Goal: Information Seeking & Learning: Check status

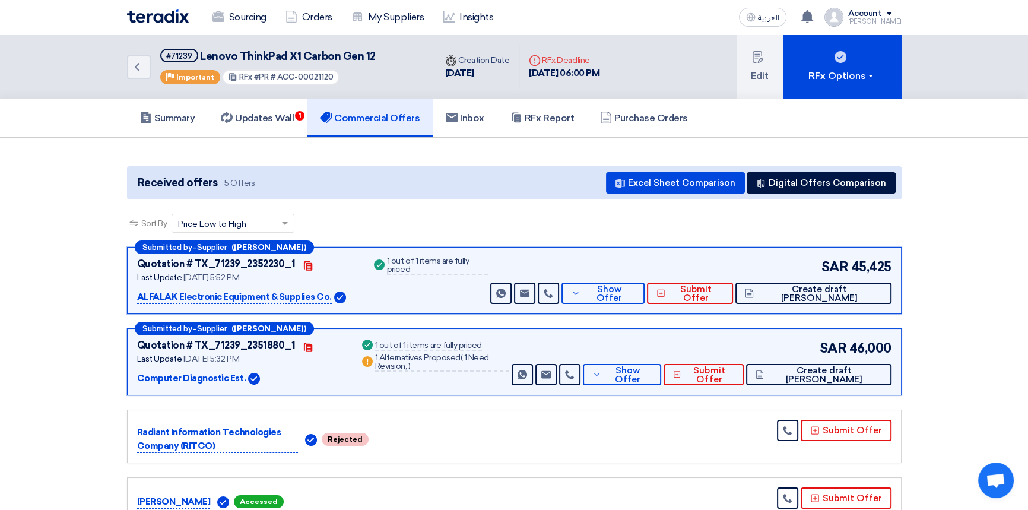
click at [165, 15] on img at bounding box center [158, 16] width 62 height 14
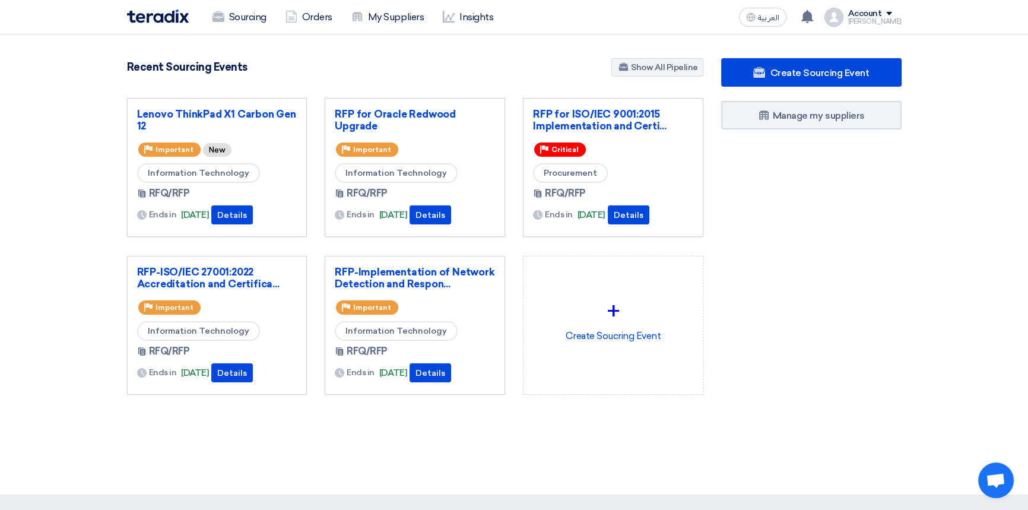
click at [169, 21] on img at bounding box center [158, 16] width 62 height 14
click at [404, 116] on link "RFP for Oracle Redwood Upgrade" at bounding box center [415, 120] width 160 height 24
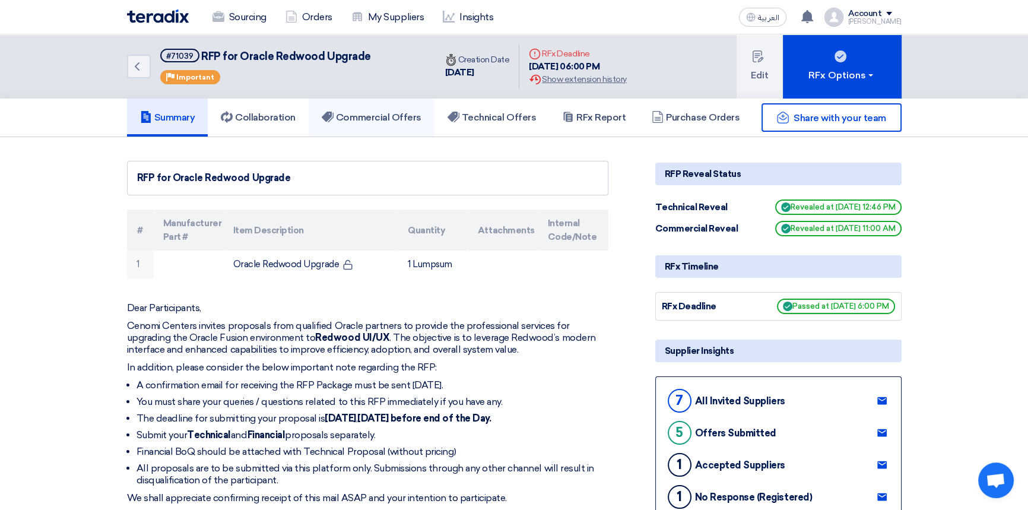
click at [363, 113] on h5 "Commercial Offers" at bounding box center [372, 118] width 100 height 12
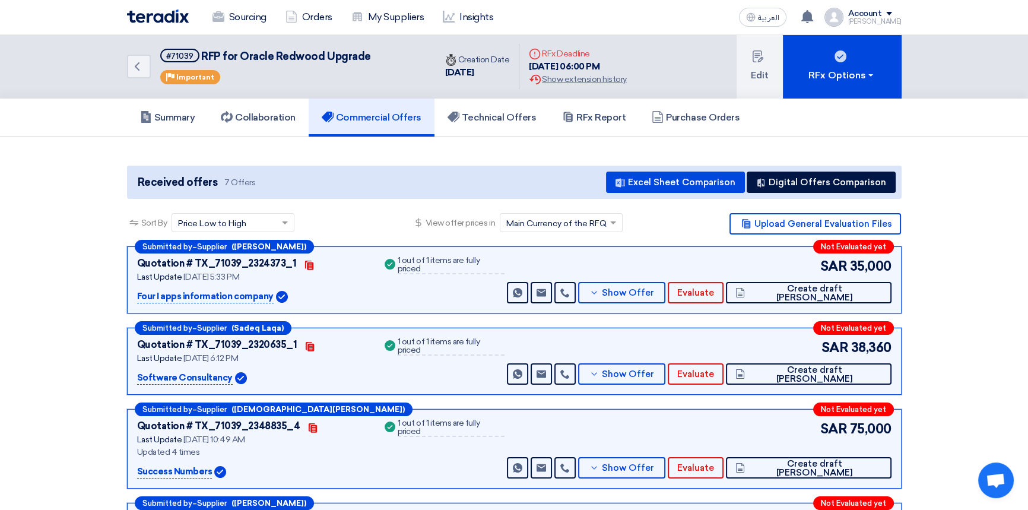
click at [156, 17] on img at bounding box center [158, 16] width 62 height 14
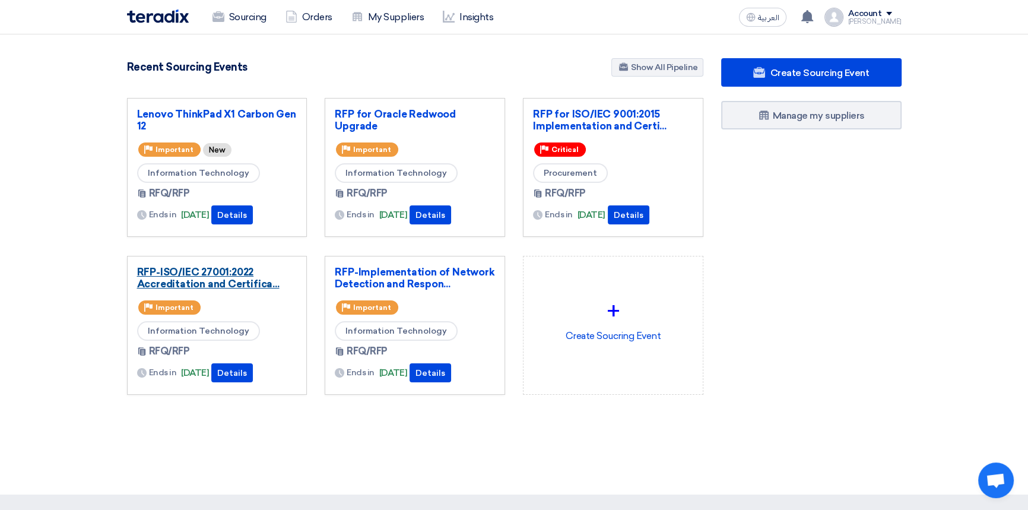
click at [208, 274] on link "RFP-ISO/IEC 27001:2022 Accreditation and Certifica..." at bounding box center [217, 278] width 160 height 24
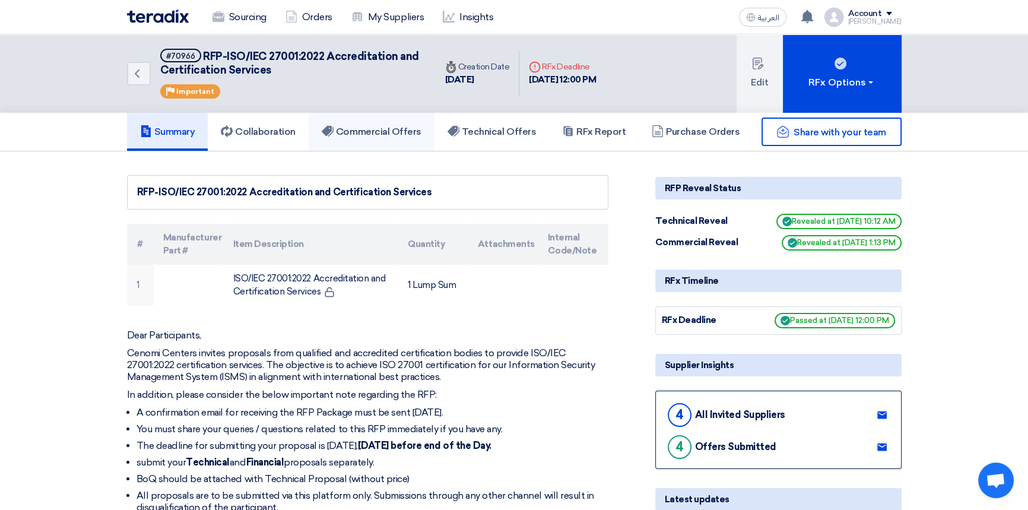
click at [375, 134] on h5 "Commercial Offers" at bounding box center [372, 132] width 100 height 12
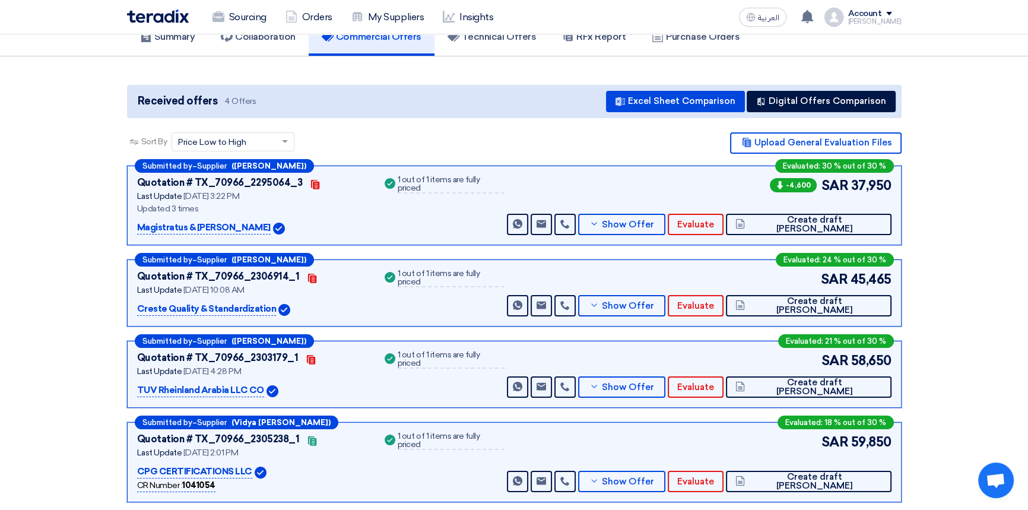
scroll to position [107, 0]
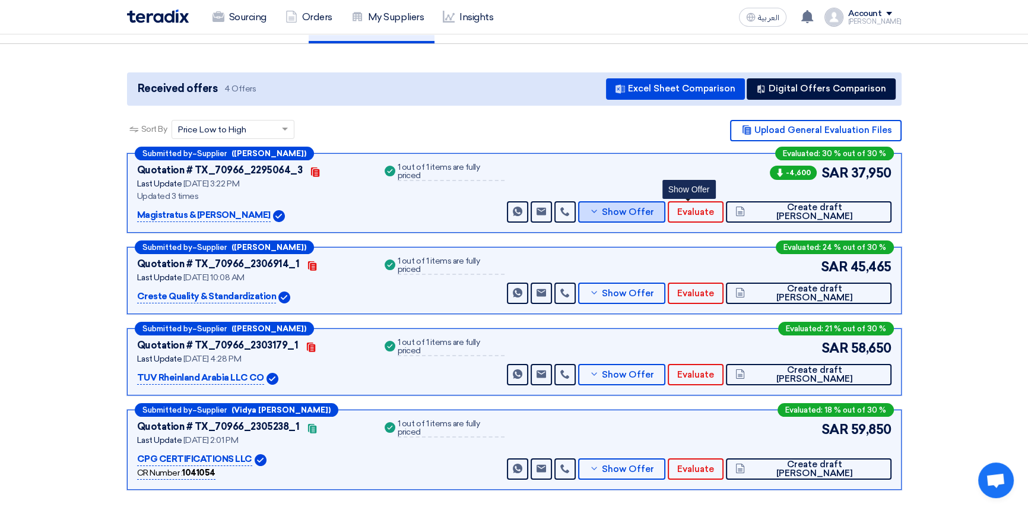
click at [654, 211] on span "Show Offer" at bounding box center [628, 212] width 52 height 9
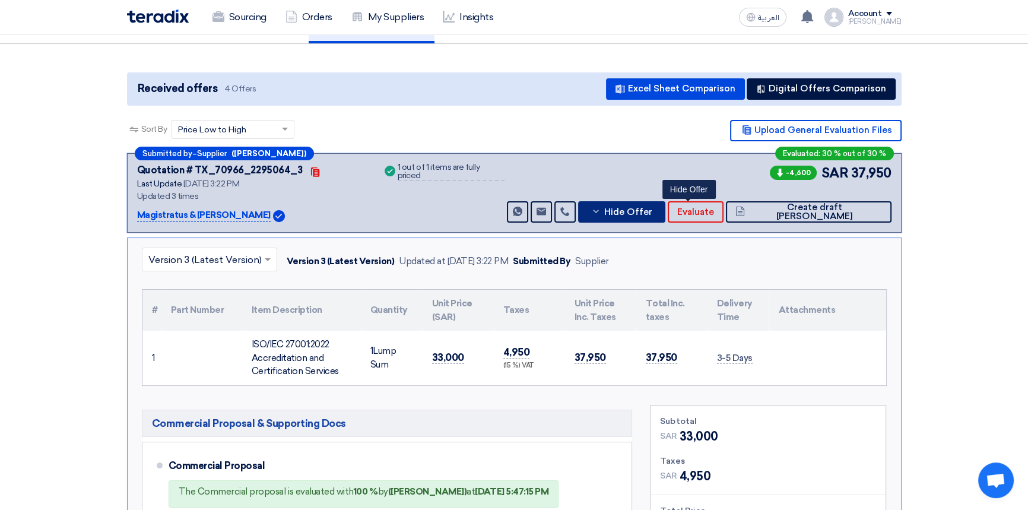
click at [652, 211] on span "Hide Offer" at bounding box center [628, 212] width 48 height 9
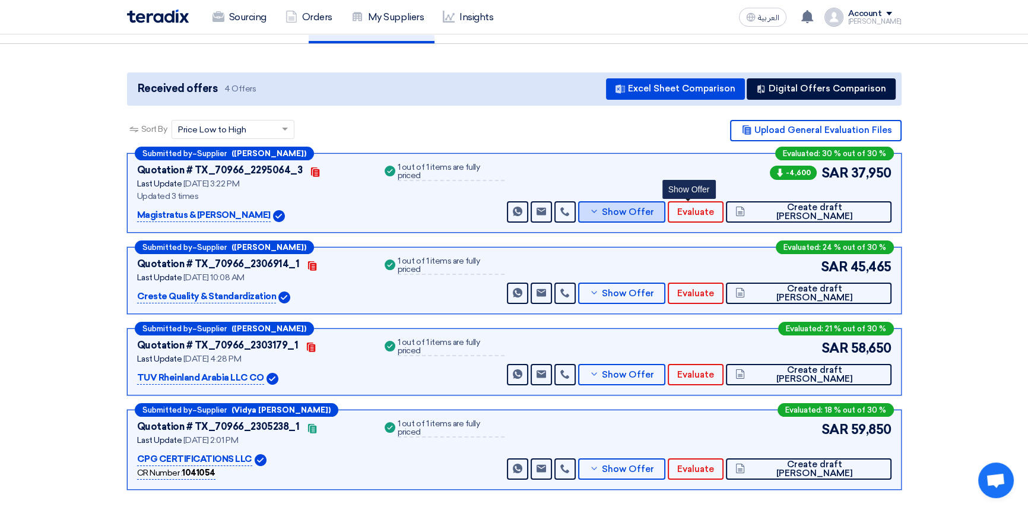
click at [654, 211] on span "Show Offer" at bounding box center [628, 212] width 52 height 9
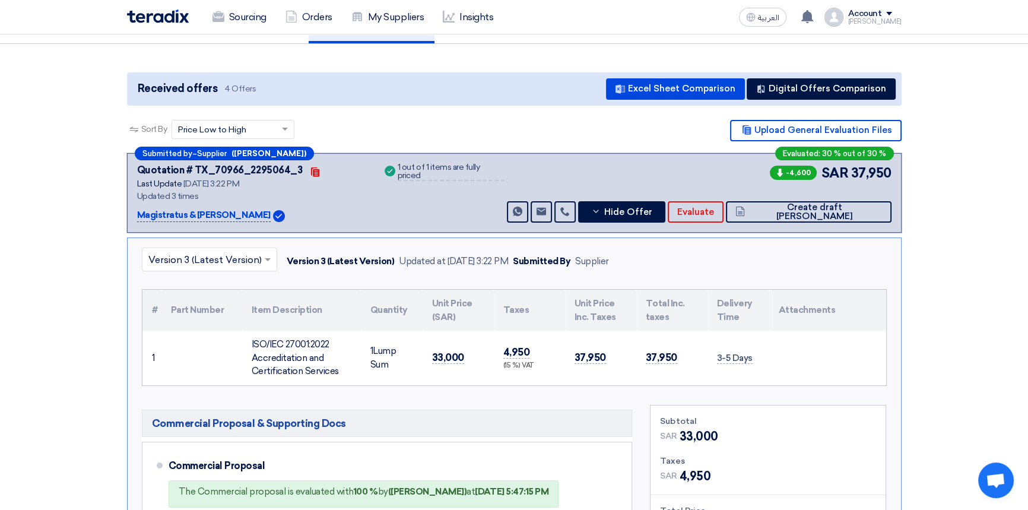
click at [204, 261] on input "text" at bounding box center [203, 260] width 110 height 20
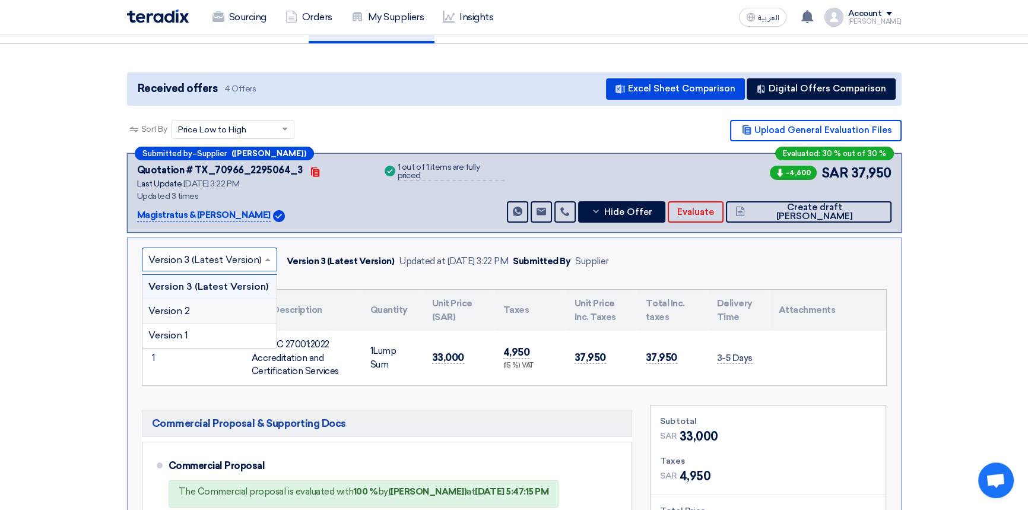
click at [200, 305] on div "Version 2" at bounding box center [209, 311] width 134 height 24
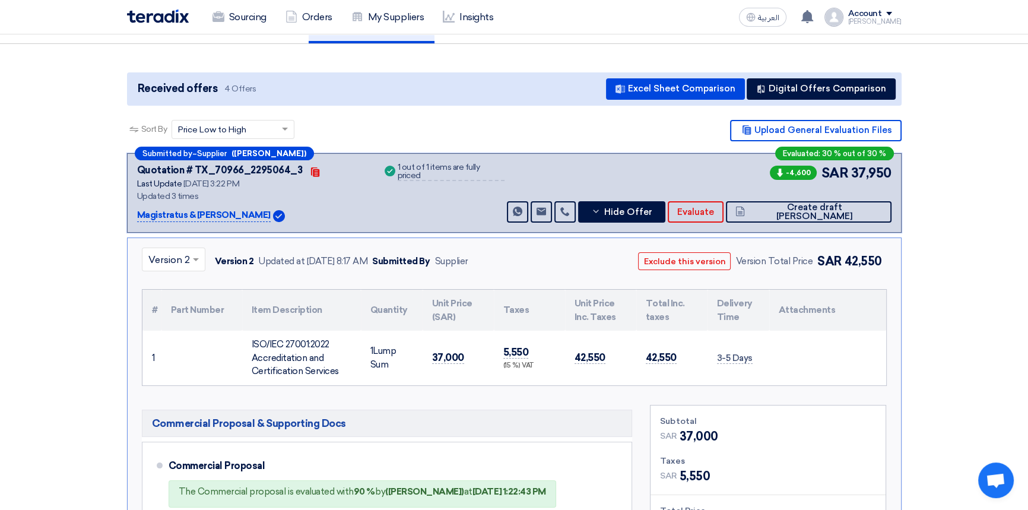
click at [183, 261] on input "text" at bounding box center [167, 260] width 39 height 20
click at [179, 281] on span "Version 3 (Latest Version)" at bounding box center [204, 286] width 113 height 11
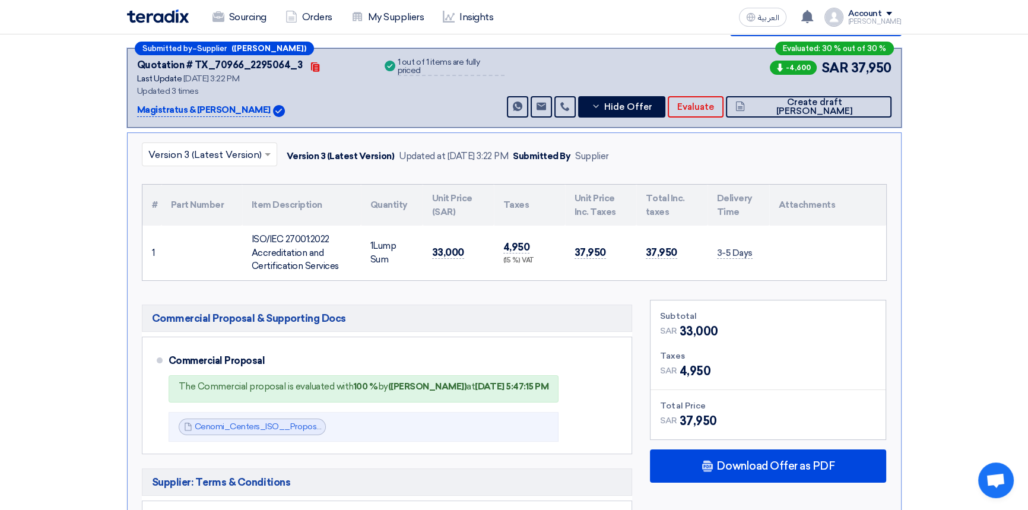
scroll to position [215, 0]
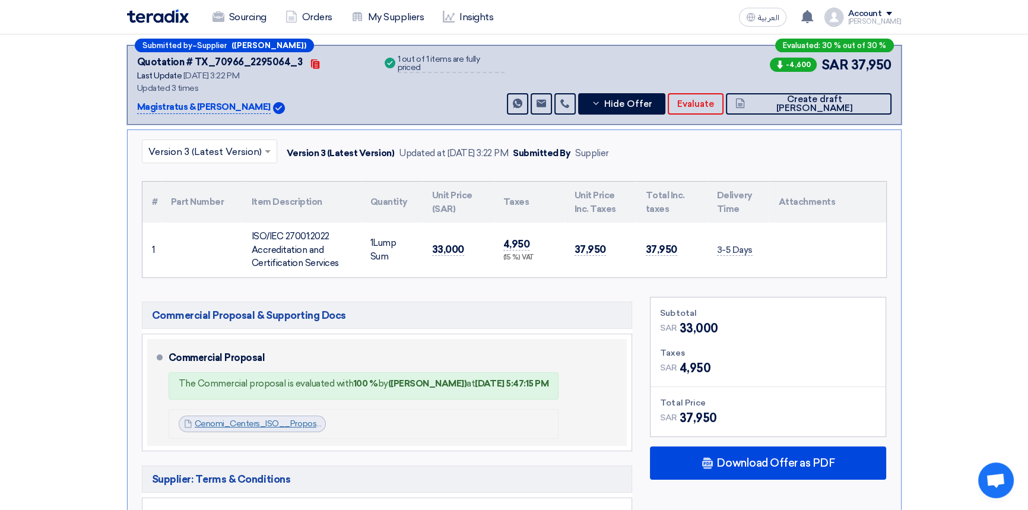
click at [243, 423] on link "Cenomi_Centers_ISO__Proposal_R_1756297315963.pdf" at bounding box center [303, 423] width 217 height 10
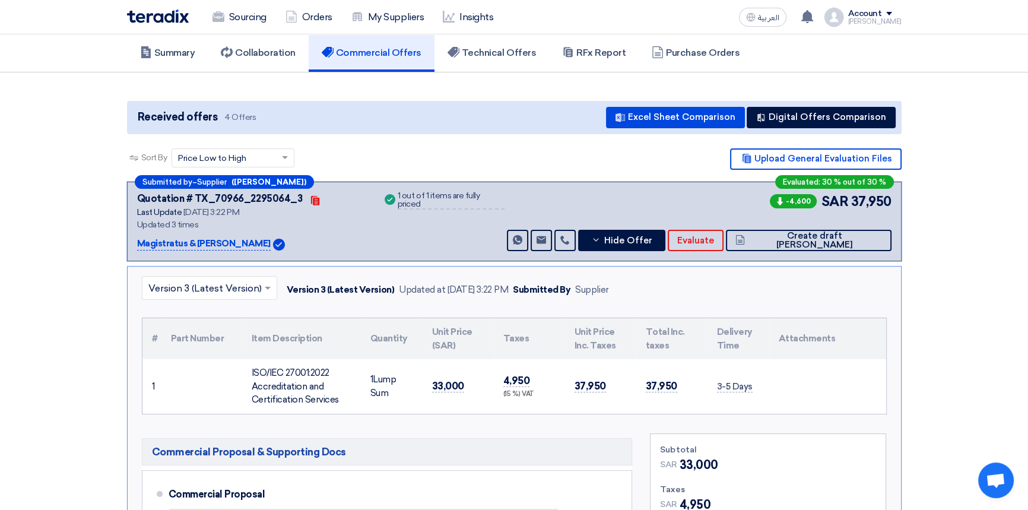
scroll to position [0, 0]
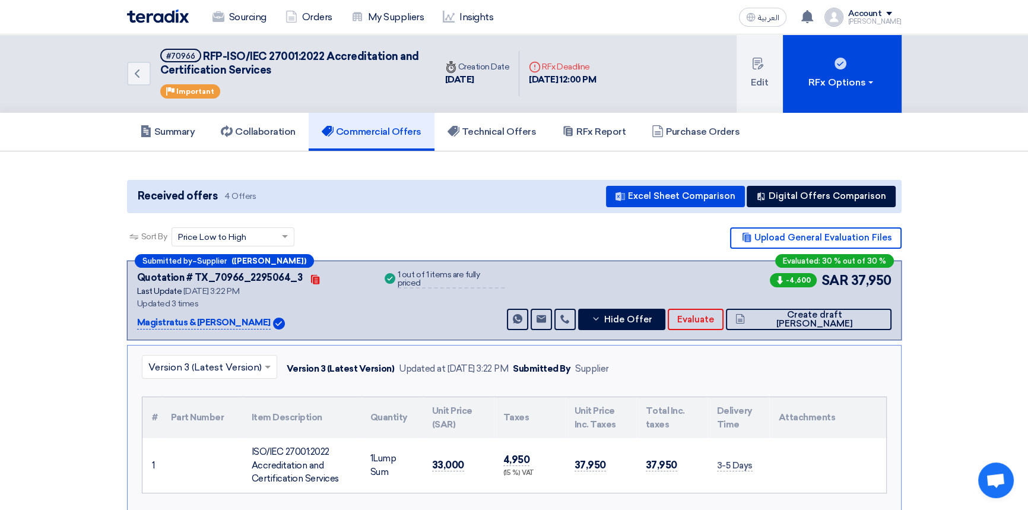
click at [160, 15] on img at bounding box center [158, 16] width 62 height 14
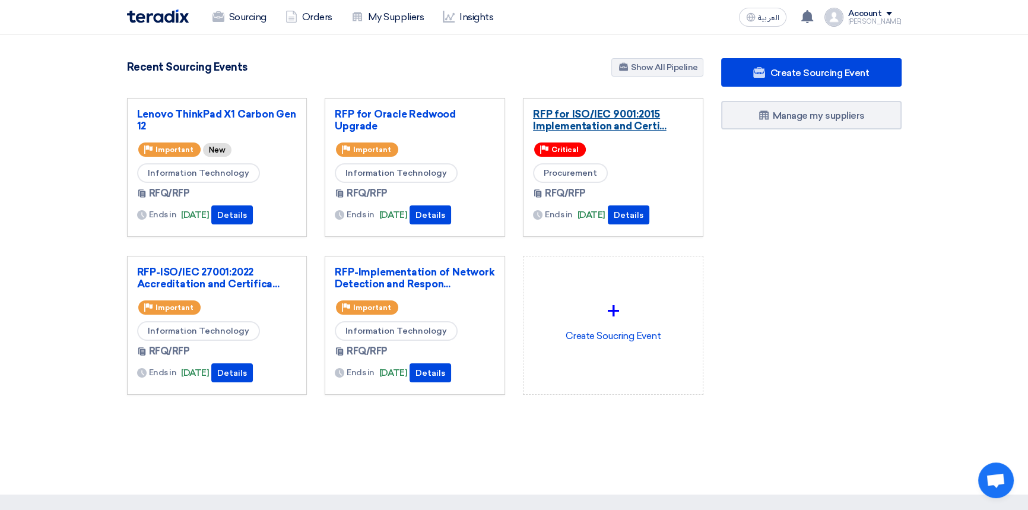
click at [596, 115] on link "RFP for ISO/IEC 9001:2015 Implementation and Certi..." at bounding box center [613, 120] width 160 height 24
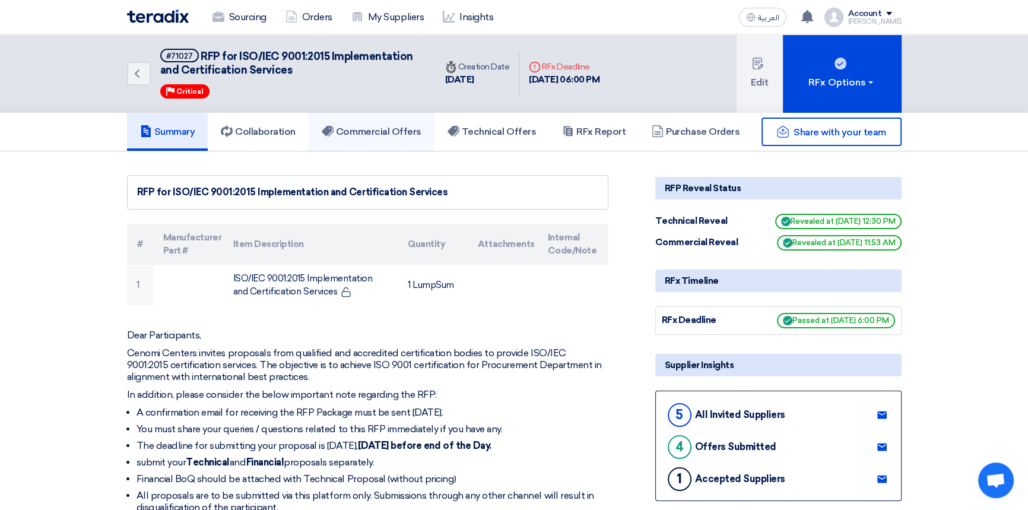
click at [368, 128] on h5 "Commercial Offers" at bounding box center [372, 132] width 100 height 12
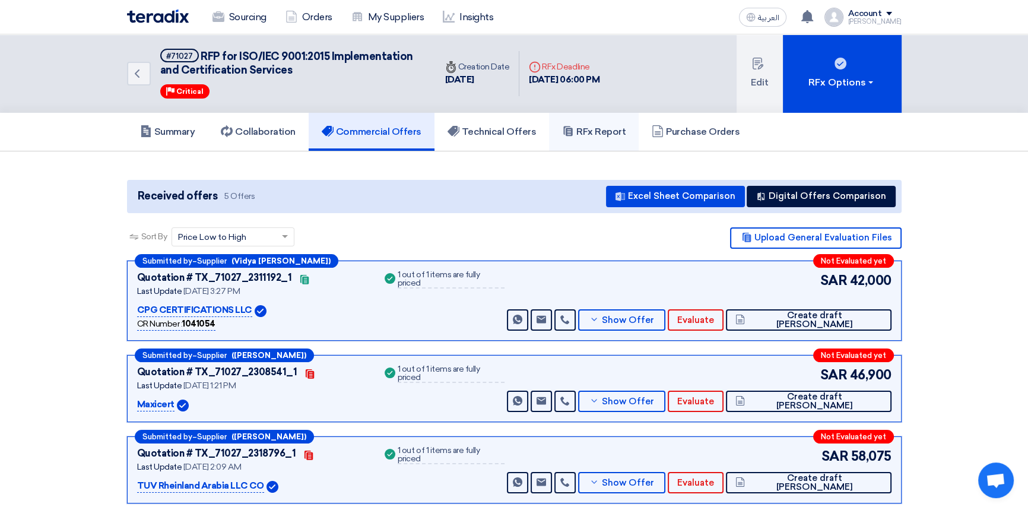
drag, startPoint x: 593, startPoint y: 133, endPoint x: 636, endPoint y: 157, distance: 49.2
click at [593, 133] on h5 "RFx Report" at bounding box center [594, 132] width 64 height 12
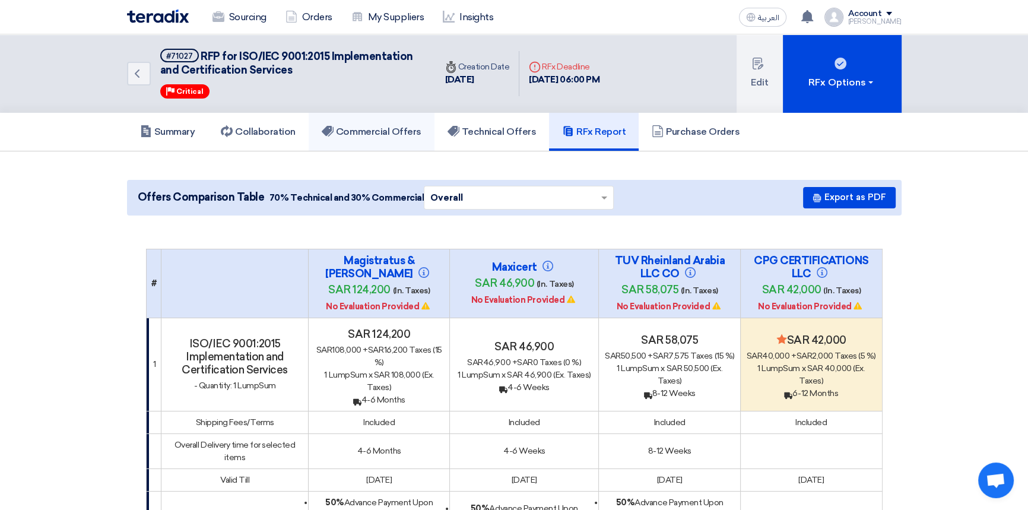
click at [386, 128] on h5 "Commercial Offers" at bounding box center [372, 132] width 100 height 12
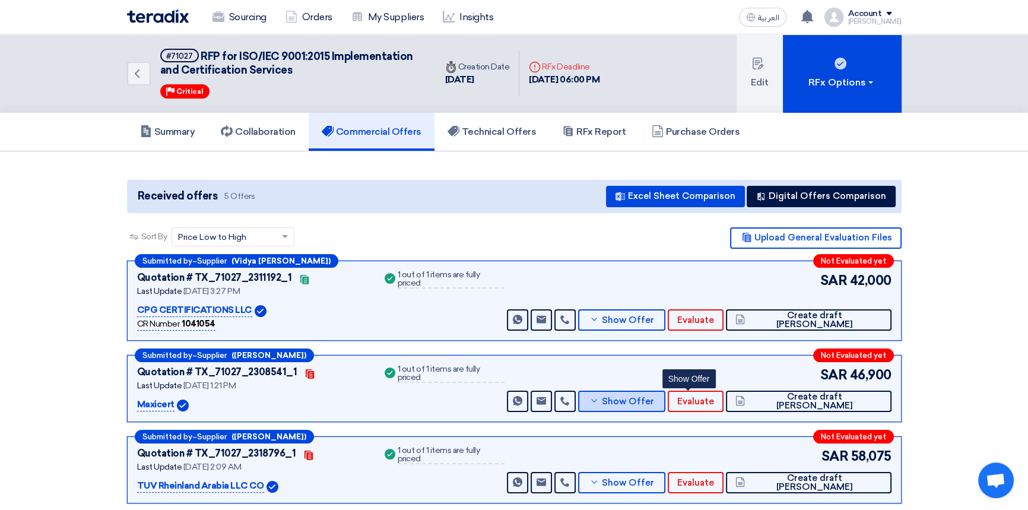
click at [654, 403] on span "Show Offer" at bounding box center [628, 401] width 52 height 9
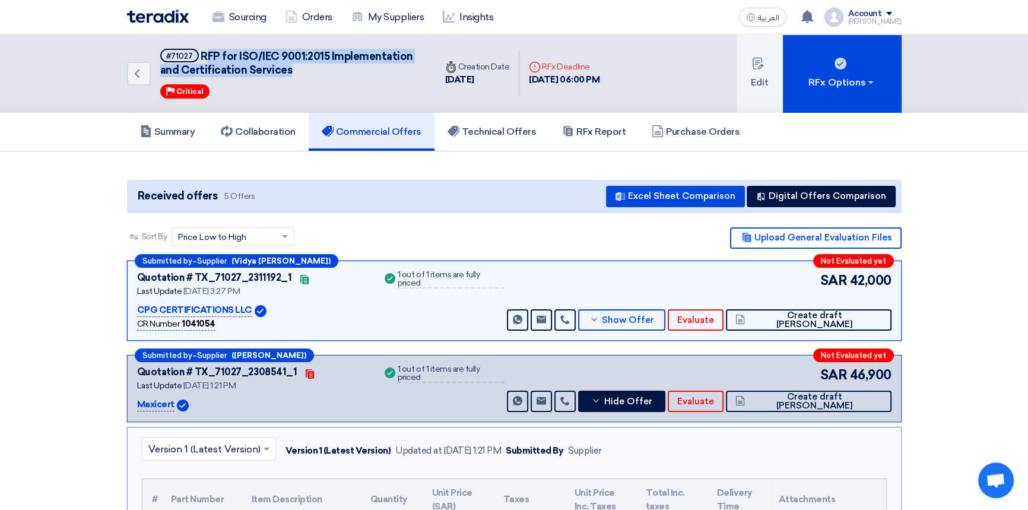
drag, startPoint x: 203, startPoint y: 53, endPoint x: 291, endPoint y: 69, distance: 90.0
click at [291, 69] on h5 "#71027 RFP for ISO/IEC 9001:2015 Implementation and Certification Services" at bounding box center [290, 63] width 261 height 29
click at [207, 56] on span "RFP for ISO/IEC 9001:2015 Implementation and Certification Services" at bounding box center [286, 63] width 253 height 27
drag, startPoint x: 198, startPoint y: 55, endPoint x: 461, endPoint y: 112, distance: 268.4
click at [292, 75] on h5 "#71027 RFP for ISO/IEC 9001:2015 Implementation and Certification Services" at bounding box center [290, 63] width 261 height 29
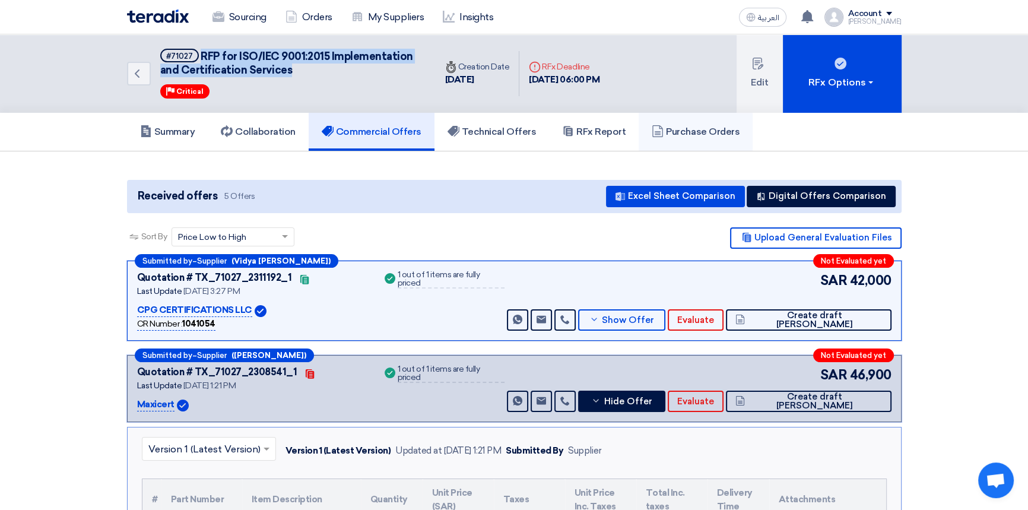
copy span "RFP for ISO/IEC 9001:2015 Implementation and Certification Services"
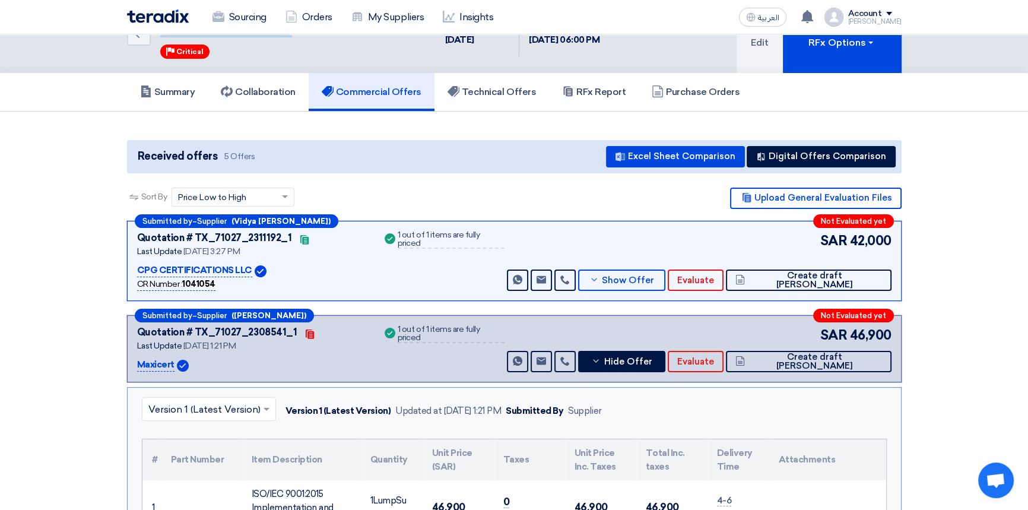
scroll to position [53, 0]
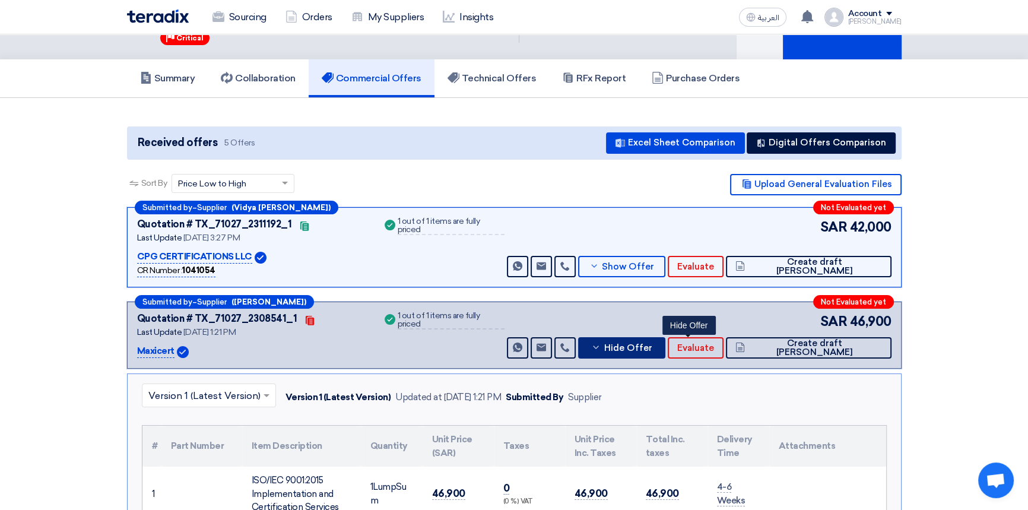
click at [652, 347] on span "Hide Offer" at bounding box center [628, 348] width 48 height 9
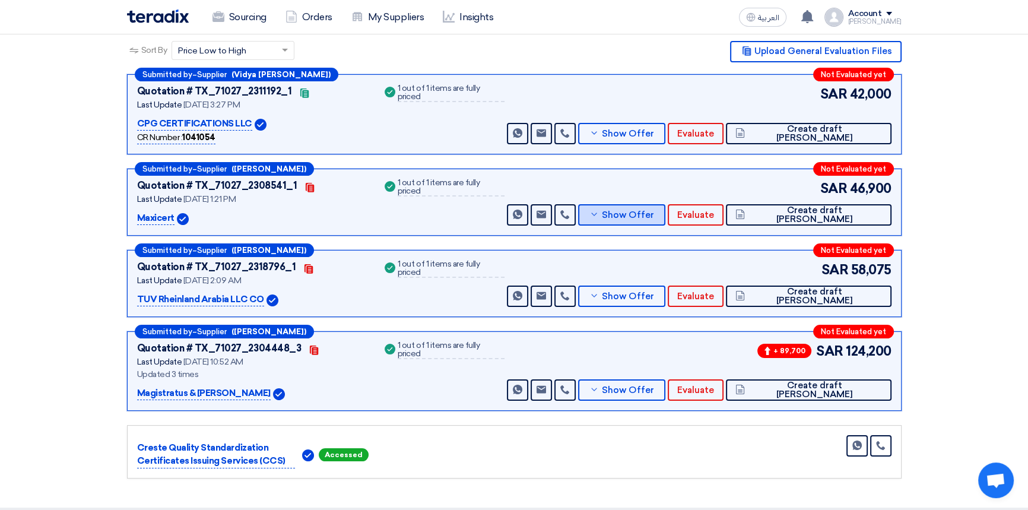
scroll to position [215, 0]
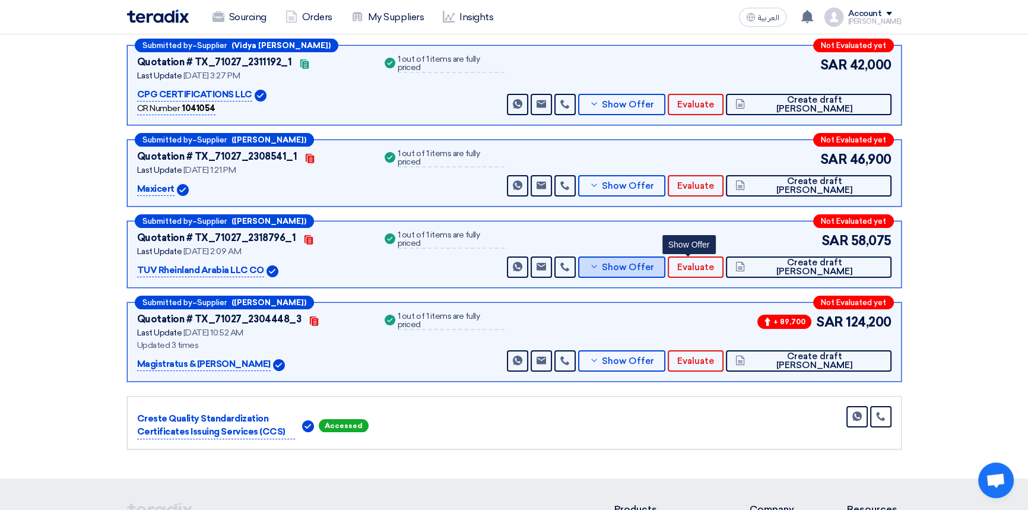
click at [666, 272] on button "Show Offer" at bounding box center [622, 266] width 88 height 21
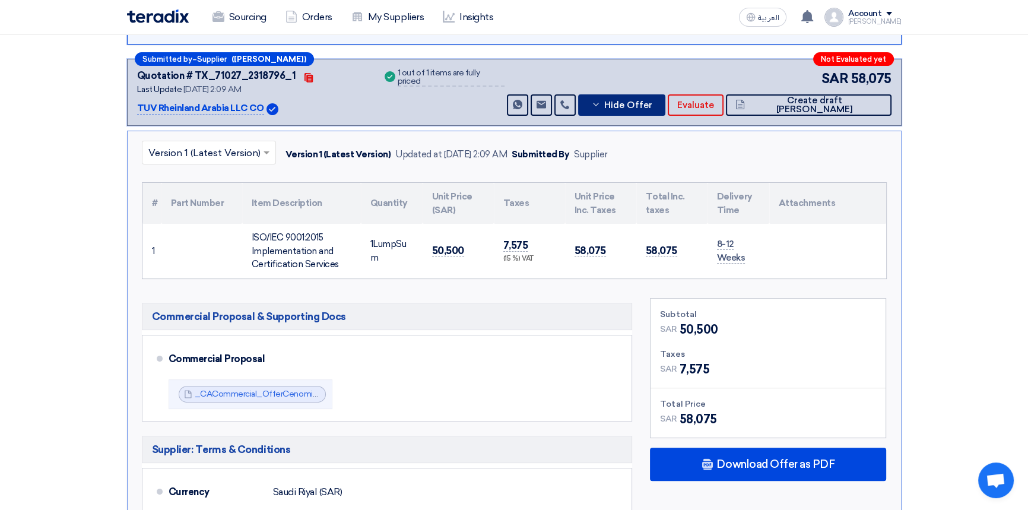
scroll to position [324, 0]
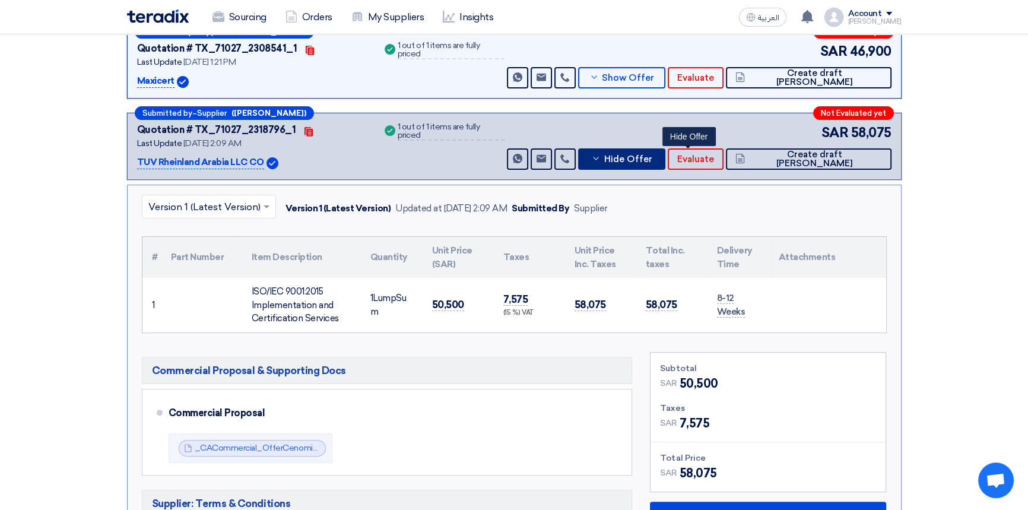
click at [652, 160] on span "Hide Offer" at bounding box center [628, 159] width 48 height 9
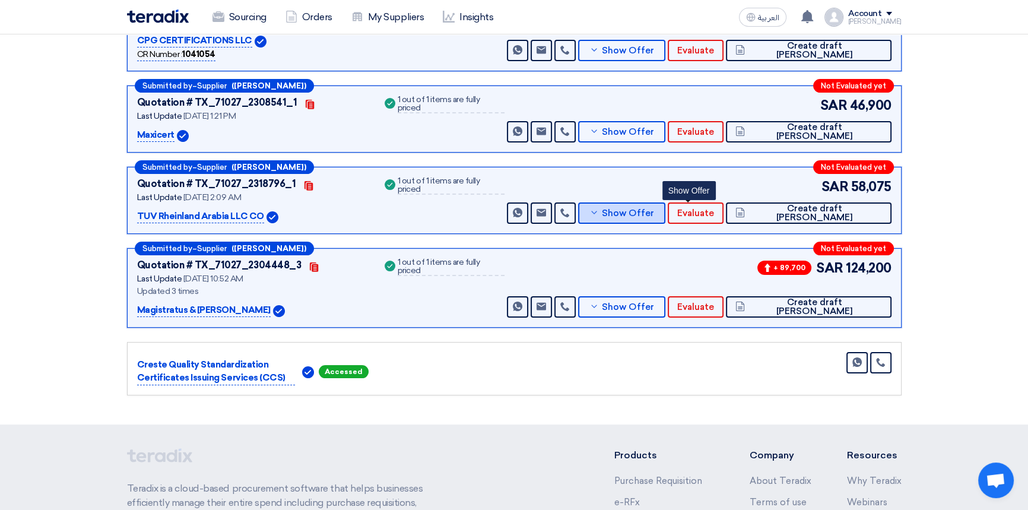
scroll to position [215, 0]
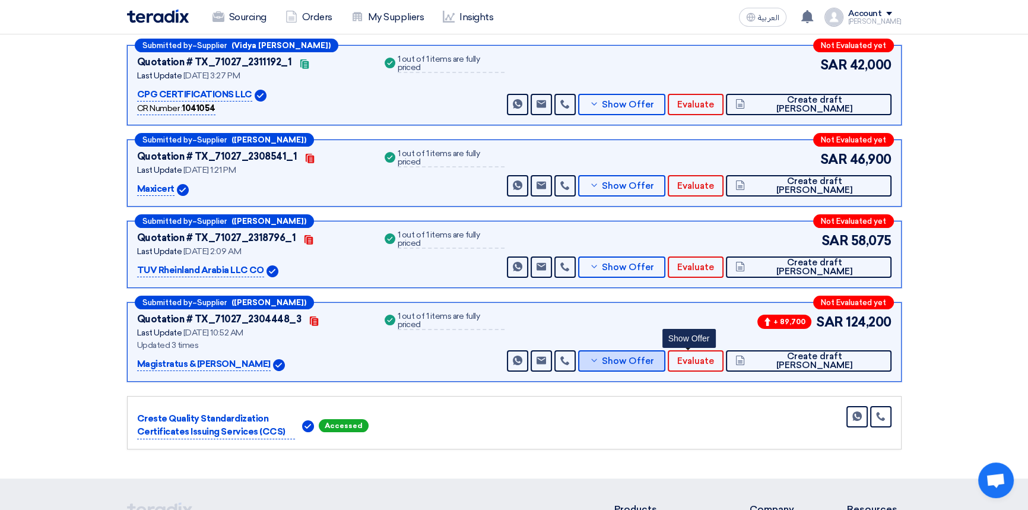
click at [599, 360] on icon at bounding box center [593, 360] width 9 height 9
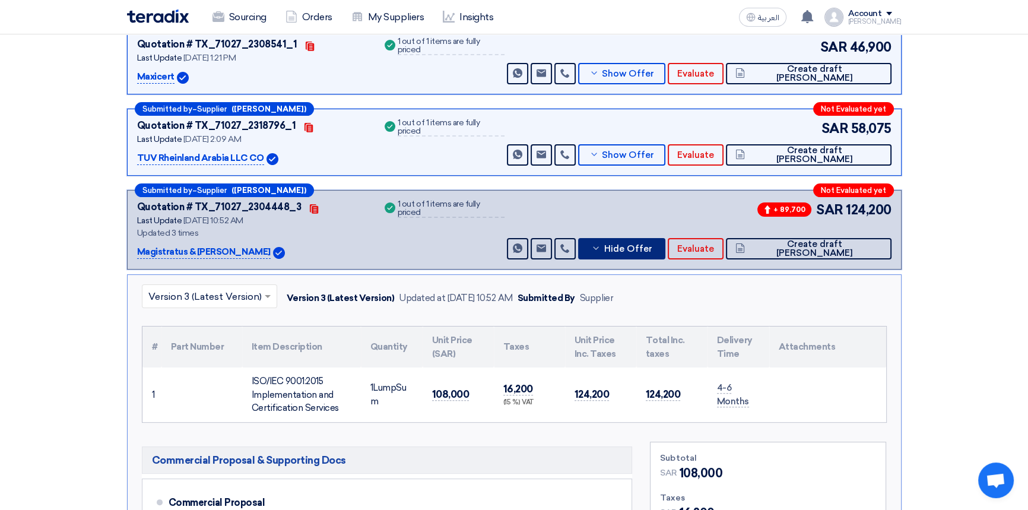
scroll to position [324, 0]
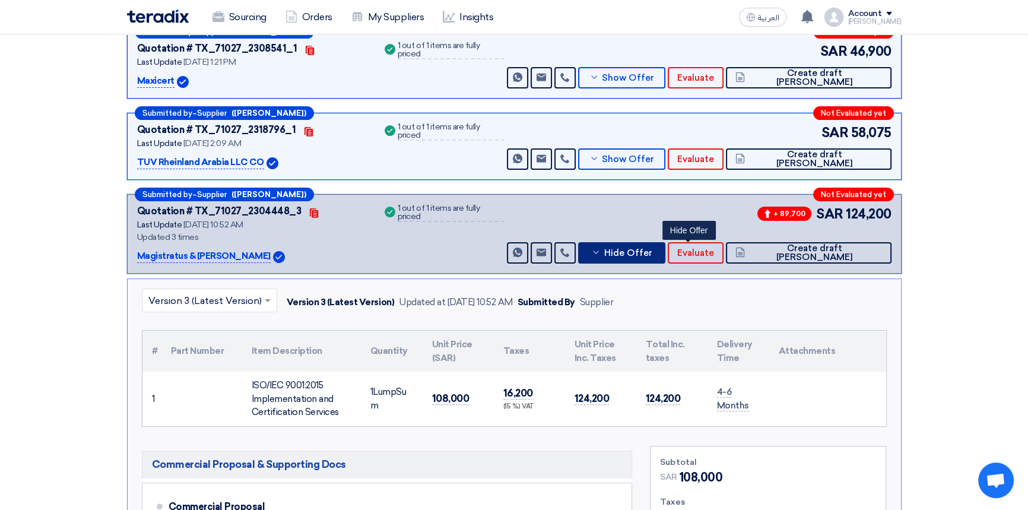
click at [652, 253] on span "Hide Offer" at bounding box center [628, 253] width 48 height 9
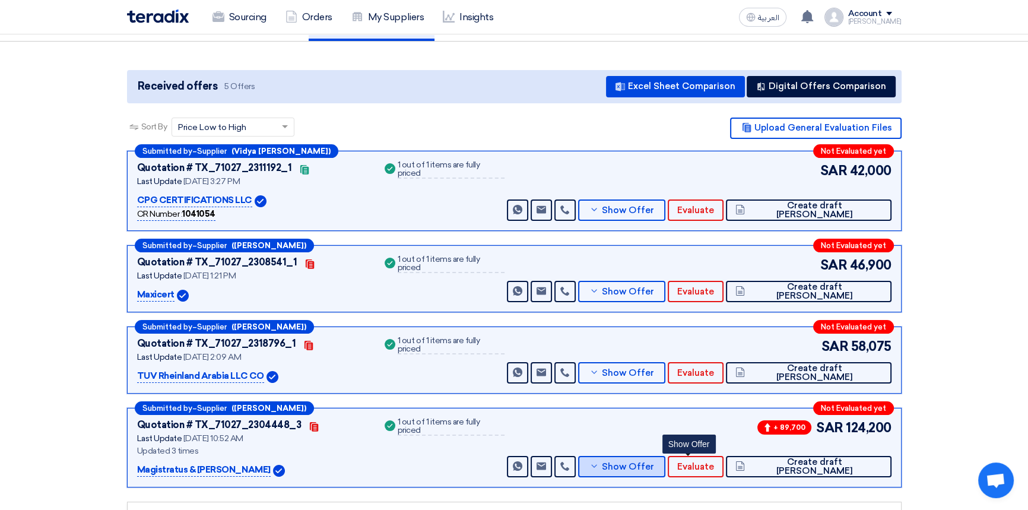
scroll to position [53, 0]
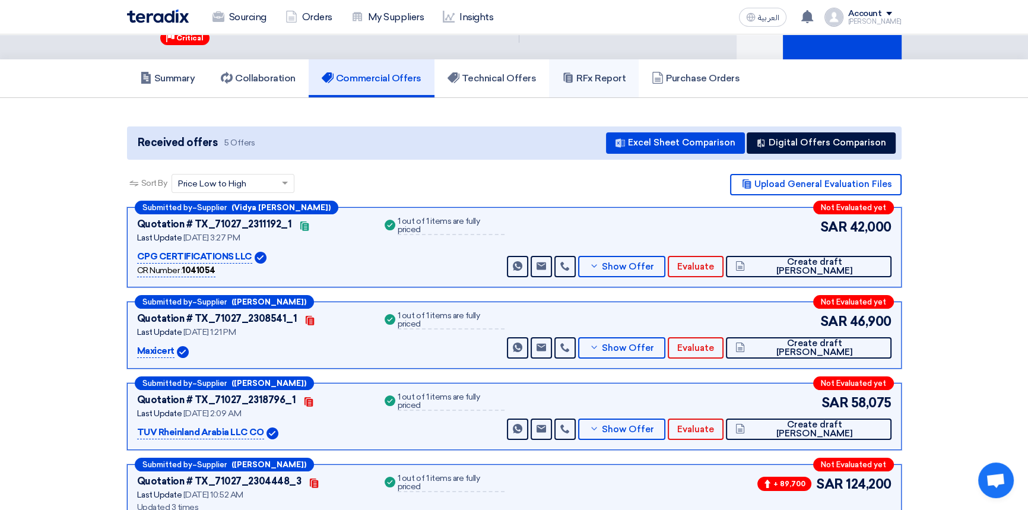
click at [607, 72] on h5 "RFx Report" at bounding box center [594, 78] width 64 height 12
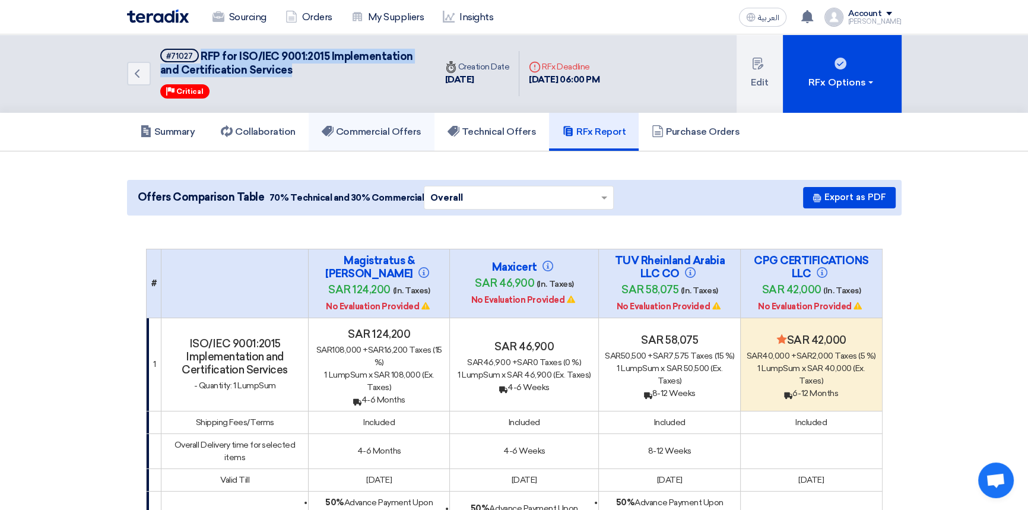
click at [392, 126] on h5 "Commercial Offers" at bounding box center [372, 132] width 100 height 12
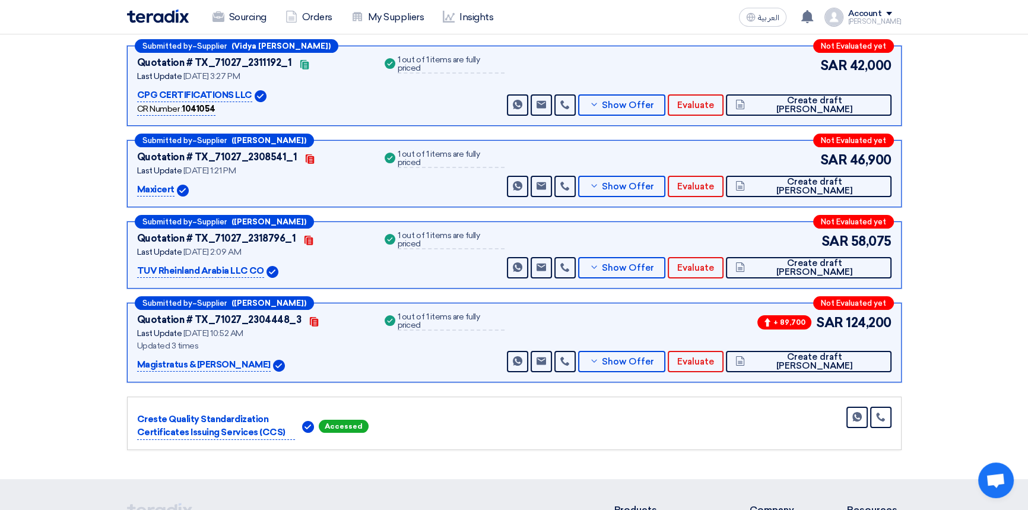
scroll to position [215, 0]
click at [666, 271] on button "Show Offer" at bounding box center [622, 266] width 88 height 21
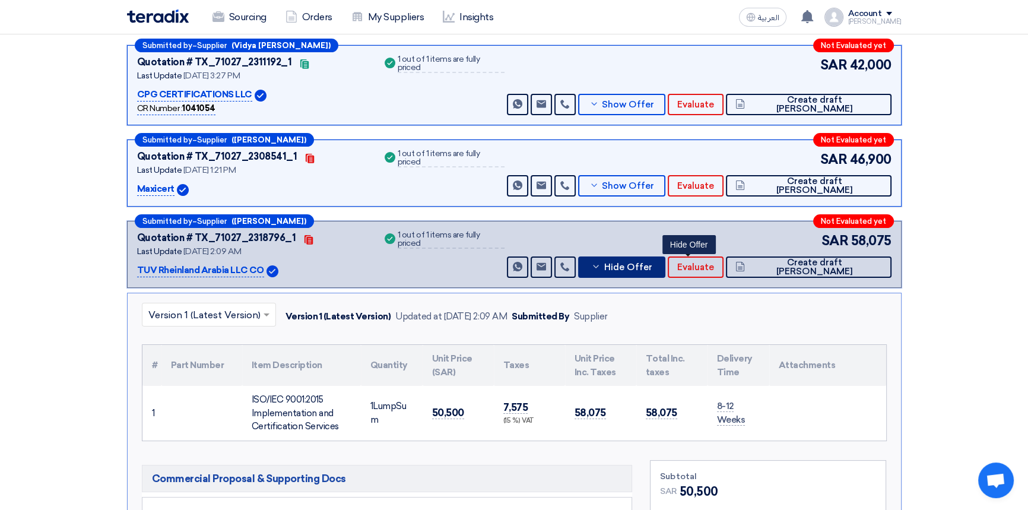
click at [666, 271] on button "Hide Offer" at bounding box center [622, 266] width 88 height 21
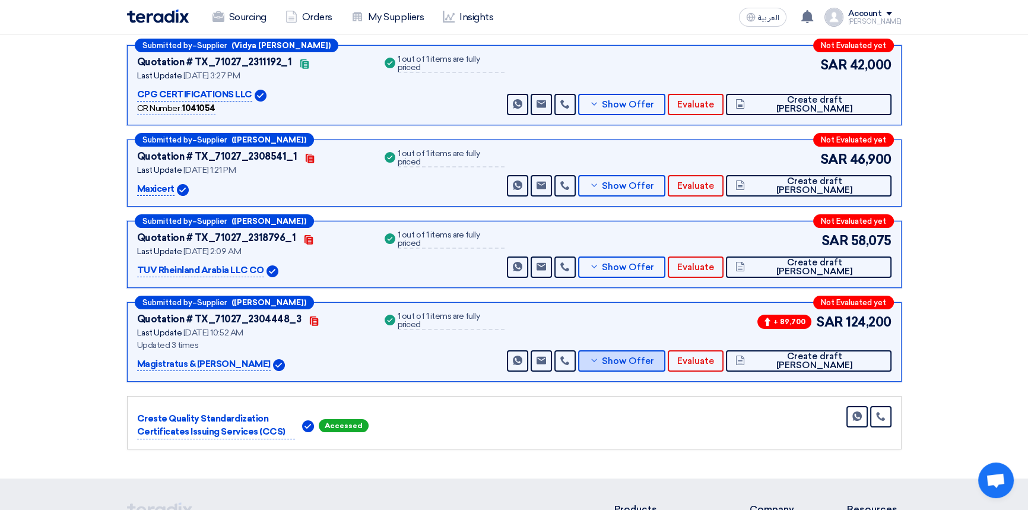
click at [666, 369] on button "Show Offer" at bounding box center [622, 360] width 88 height 21
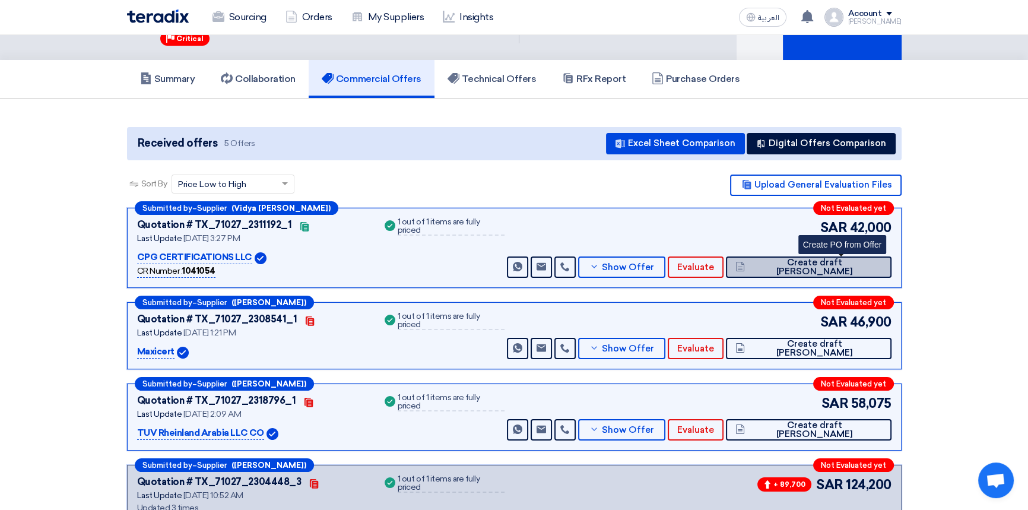
scroll to position [0, 0]
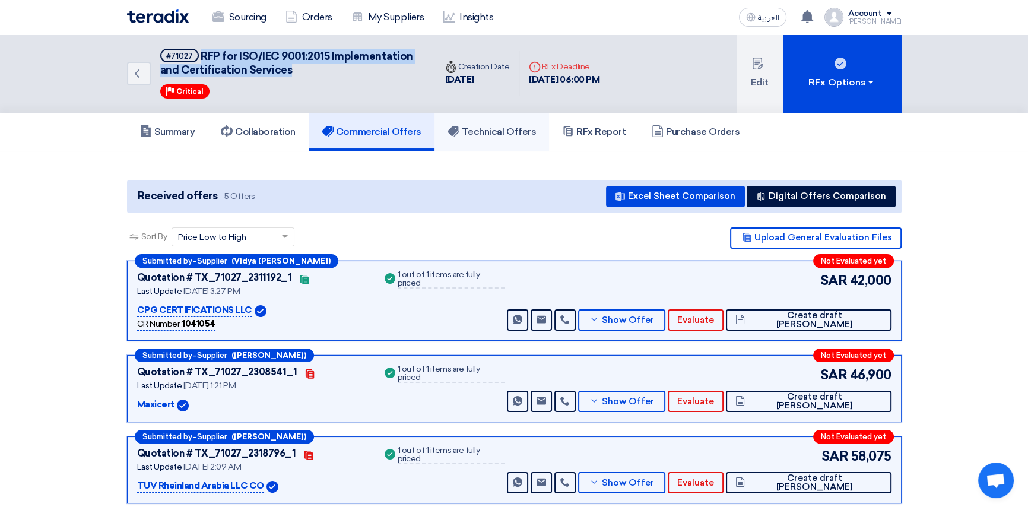
click at [513, 129] on h5 "Technical Offers" at bounding box center [492, 132] width 88 height 12
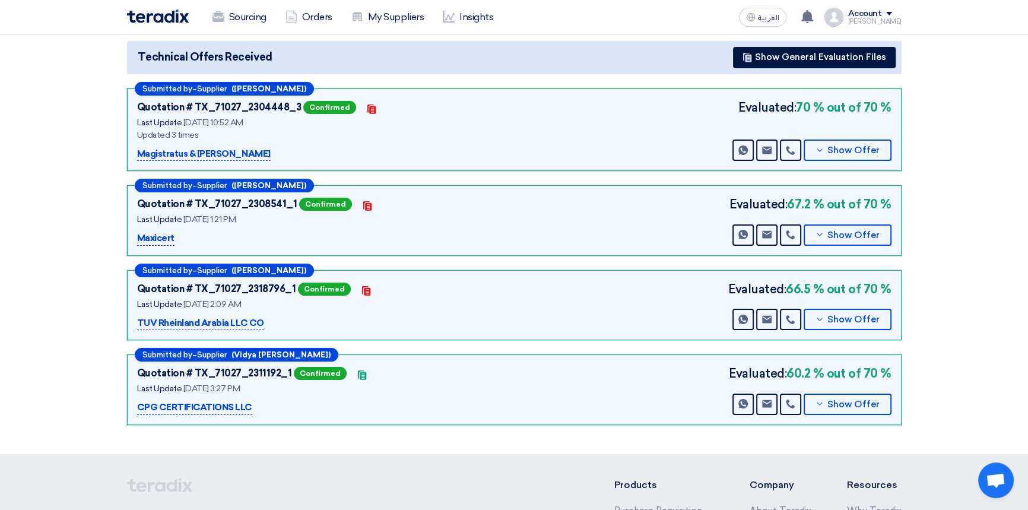
scroll to position [107, 0]
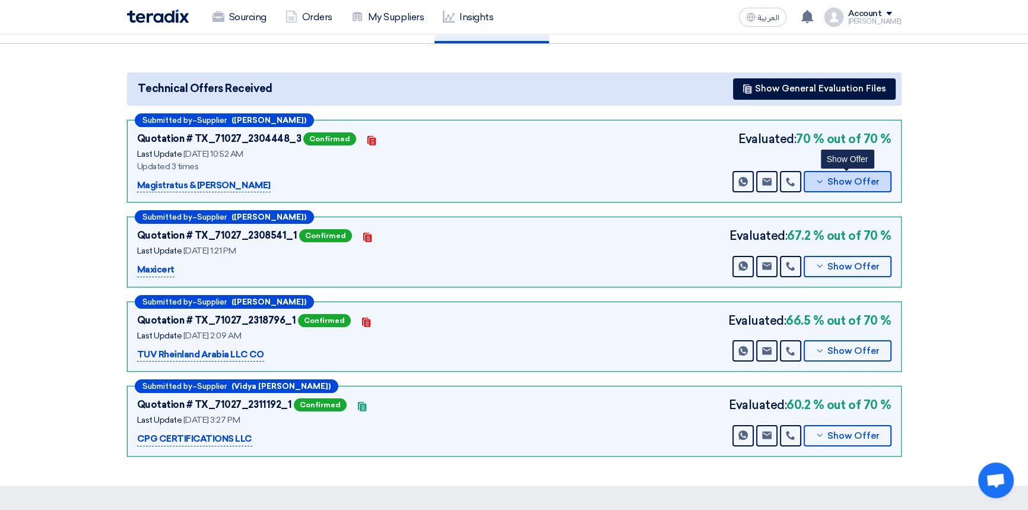
click at [829, 186] on button "Show Offer" at bounding box center [848, 181] width 88 height 21
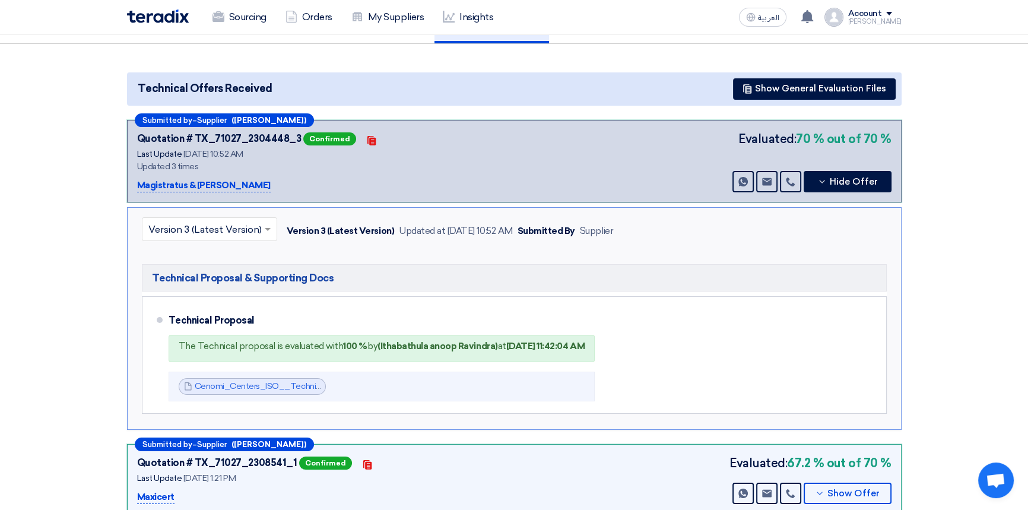
click at [205, 226] on input "text" at bounding box center [203, 231] width 110 height 20
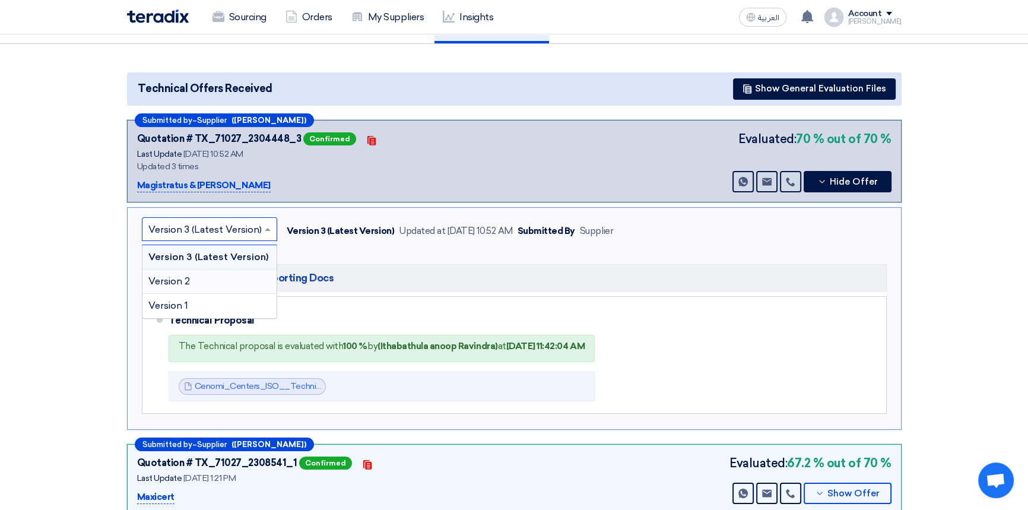
click at [192, 275] on div "Version 2" at bounding box center [209, 281] width 134 height 24
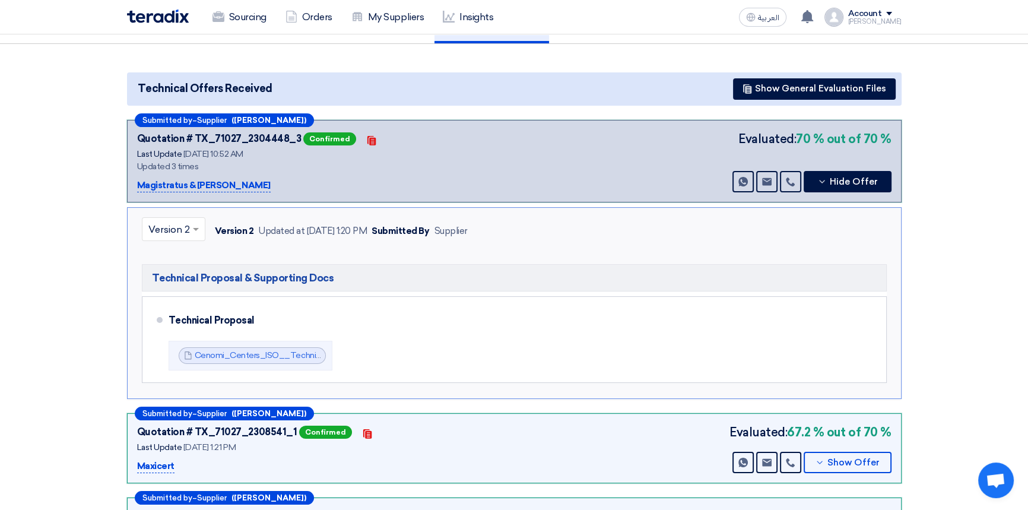
click at [182, 227] on input "text" at bounding box center [167, 231] width 39 height 20
click at [177, 255] on span "Version 3 (Latest Version)" at bounding box center [204, 256] width 113 height 11
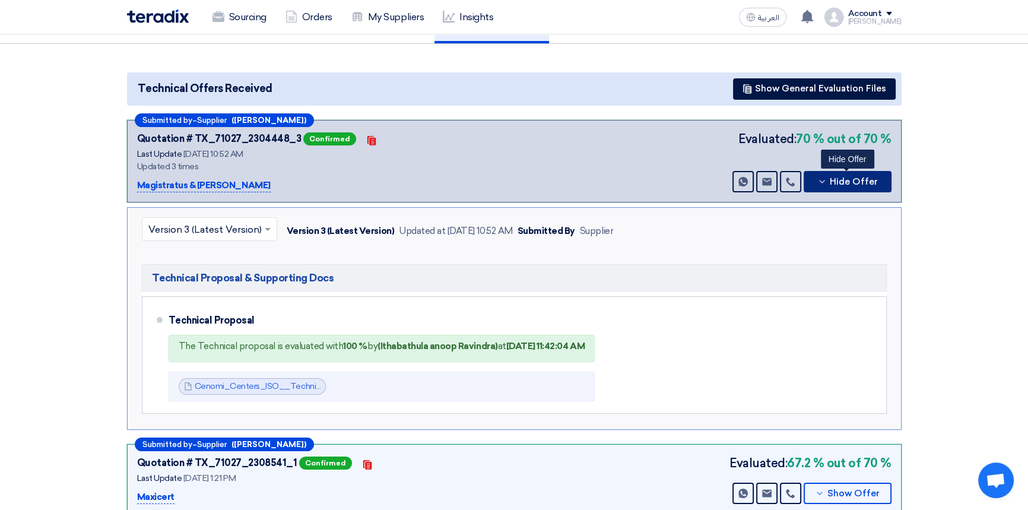
click at [851, 177] on span "Hide Offer" at bounding box center [854, 181] width 48 height 9
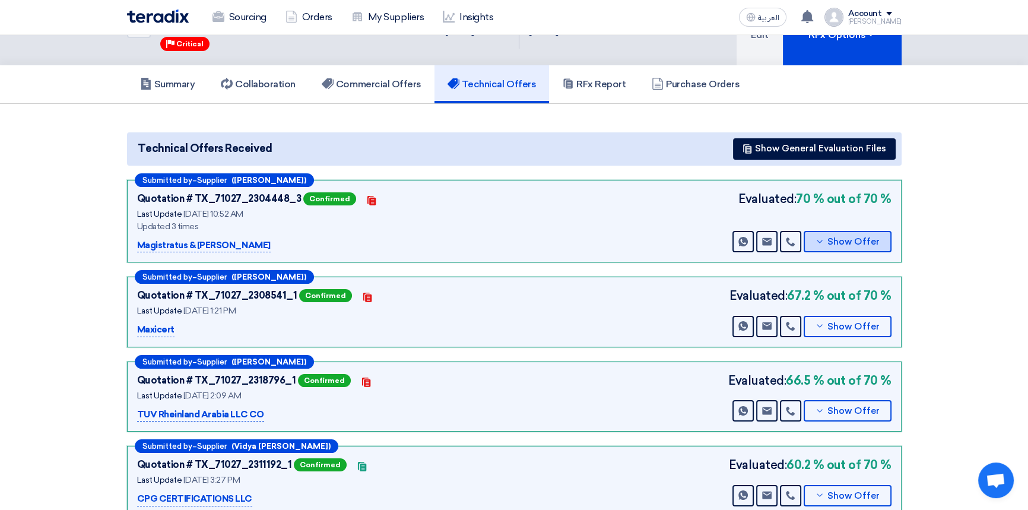
scroll to position [0, 0]
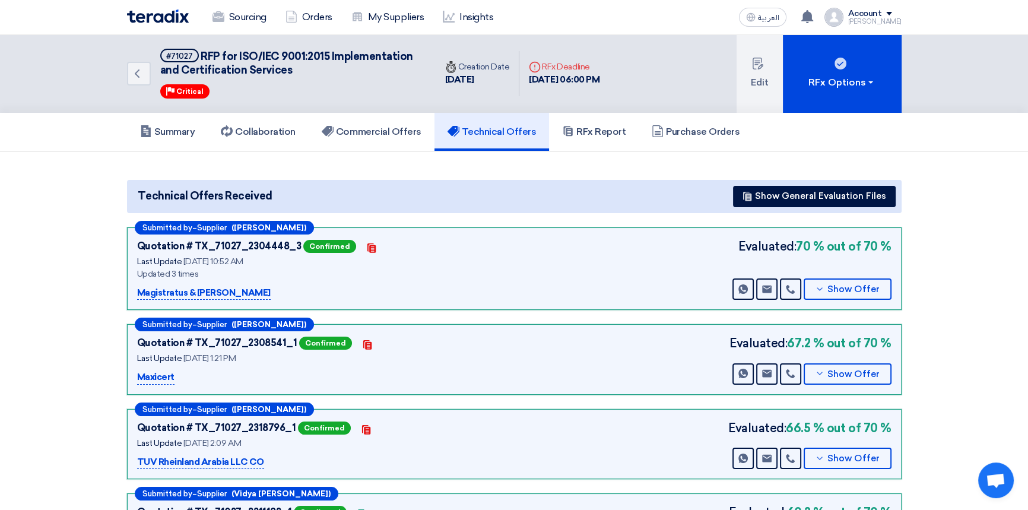
click at [144, 20] on img at bounding box center [158, 16] width 62 height 14
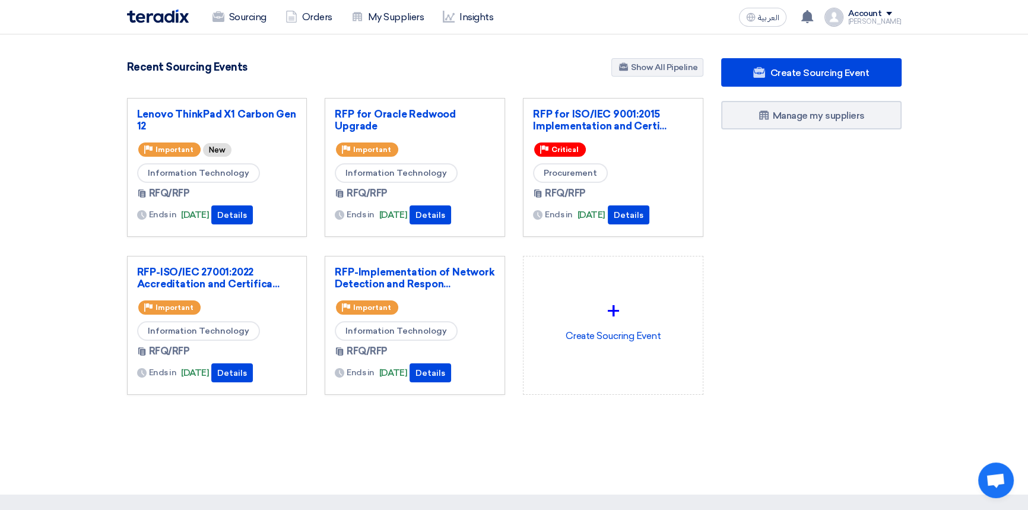
click at [813, 325] on div "Create Sourcing Event Manage my suppliers" at bounding box center [811, 250] width 198 height 384
click at [797, 292] on div "Create Sourcing Event Manage my suppliers" at bounding box center [811, 250] width 198 height 384
